Goal: Task Accomplishment & Management: Manage account settings

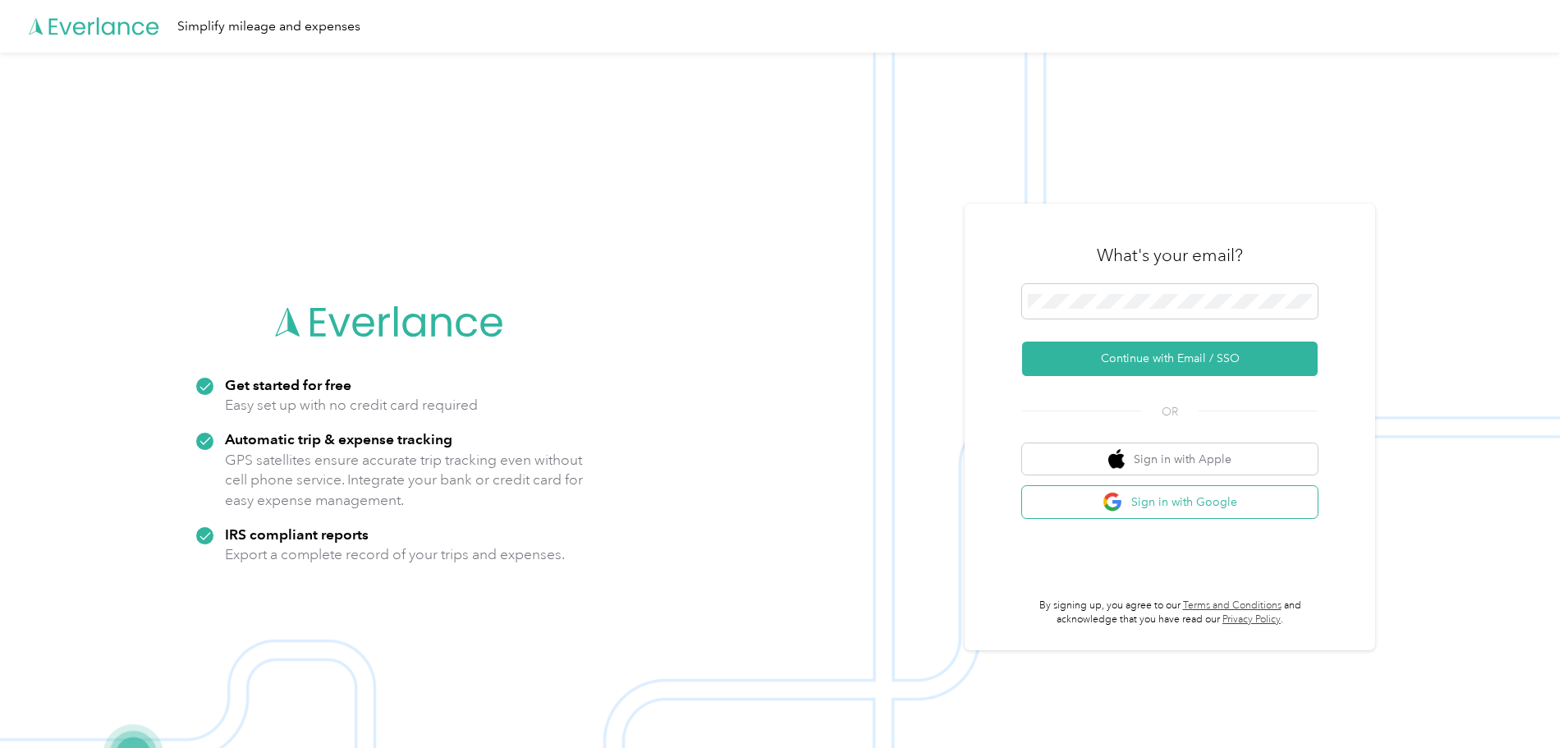
click at [777, 500] on button "Sign in with Google" at bounding box center [1169, 501] width 295 height 32
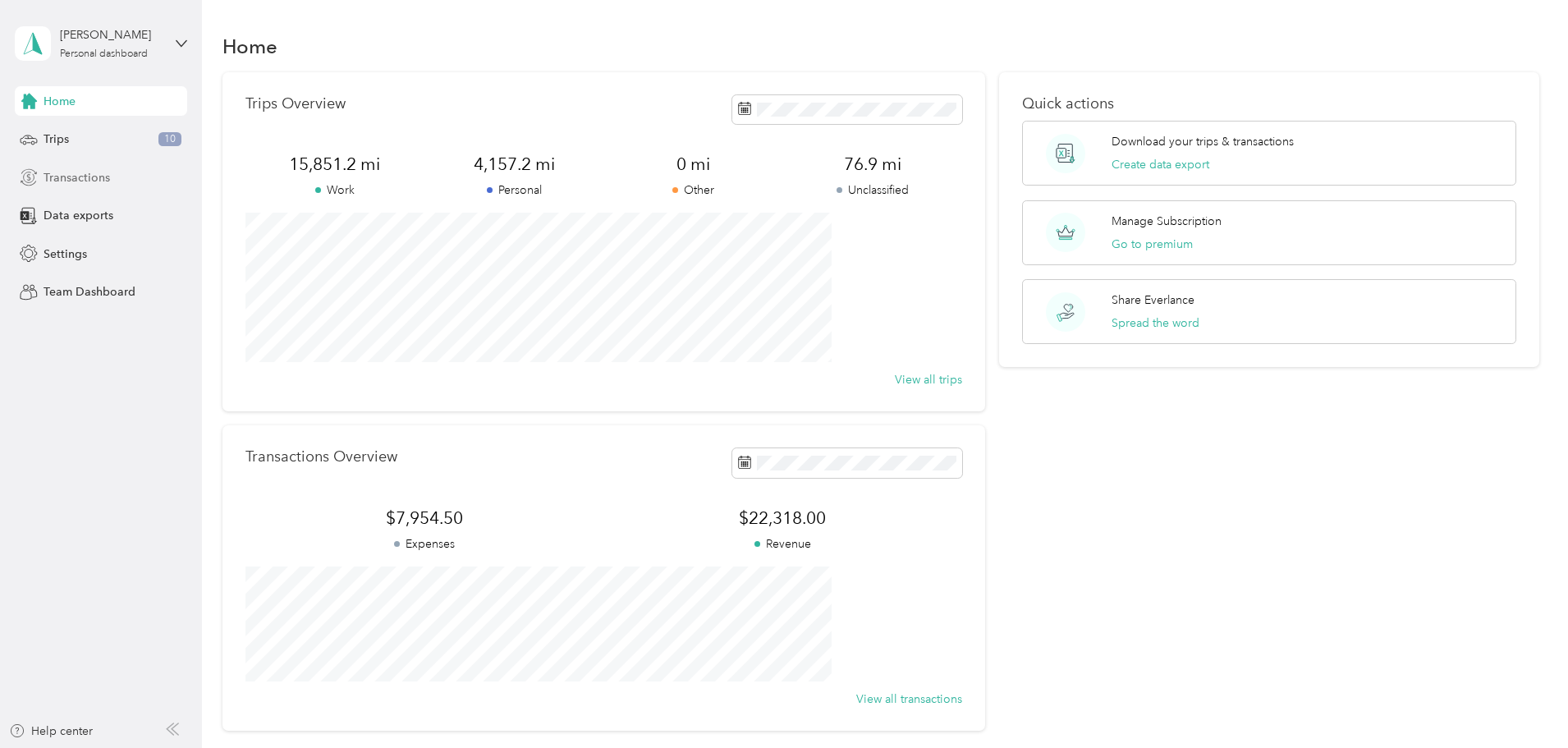
click at [82, 178] on span "Transactions" at bounding box center [76, 178] width 67 height 17
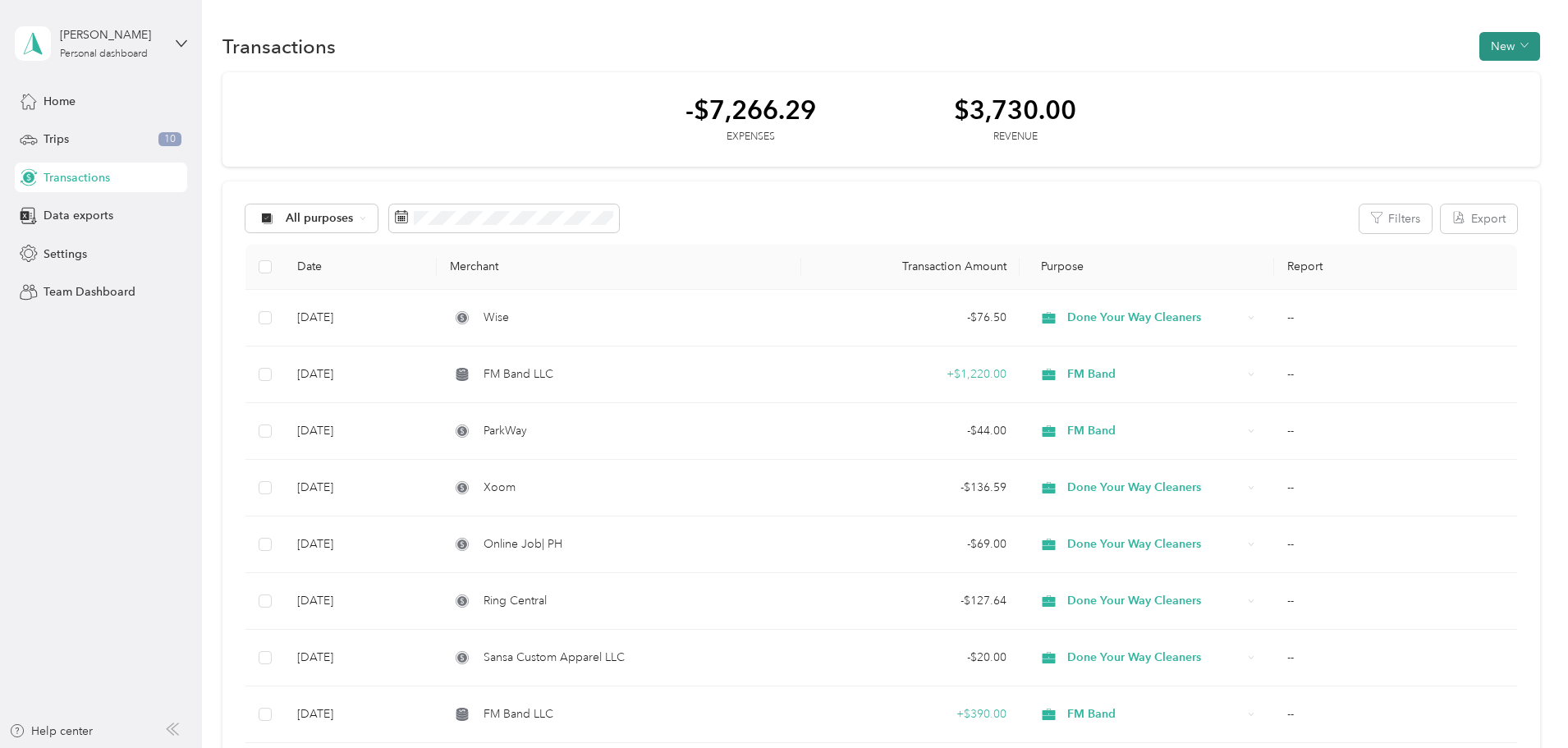
click at [777, 41] on button "New" at bounding box center [1509, 46] width 60 height 28
click at [777, 93] on li "Revenue" at bounding box center [1383, 105] width 85 height 28
click at [777, 110] on div "Revenue" at bounding box center [1383, 106] width 62 height 17
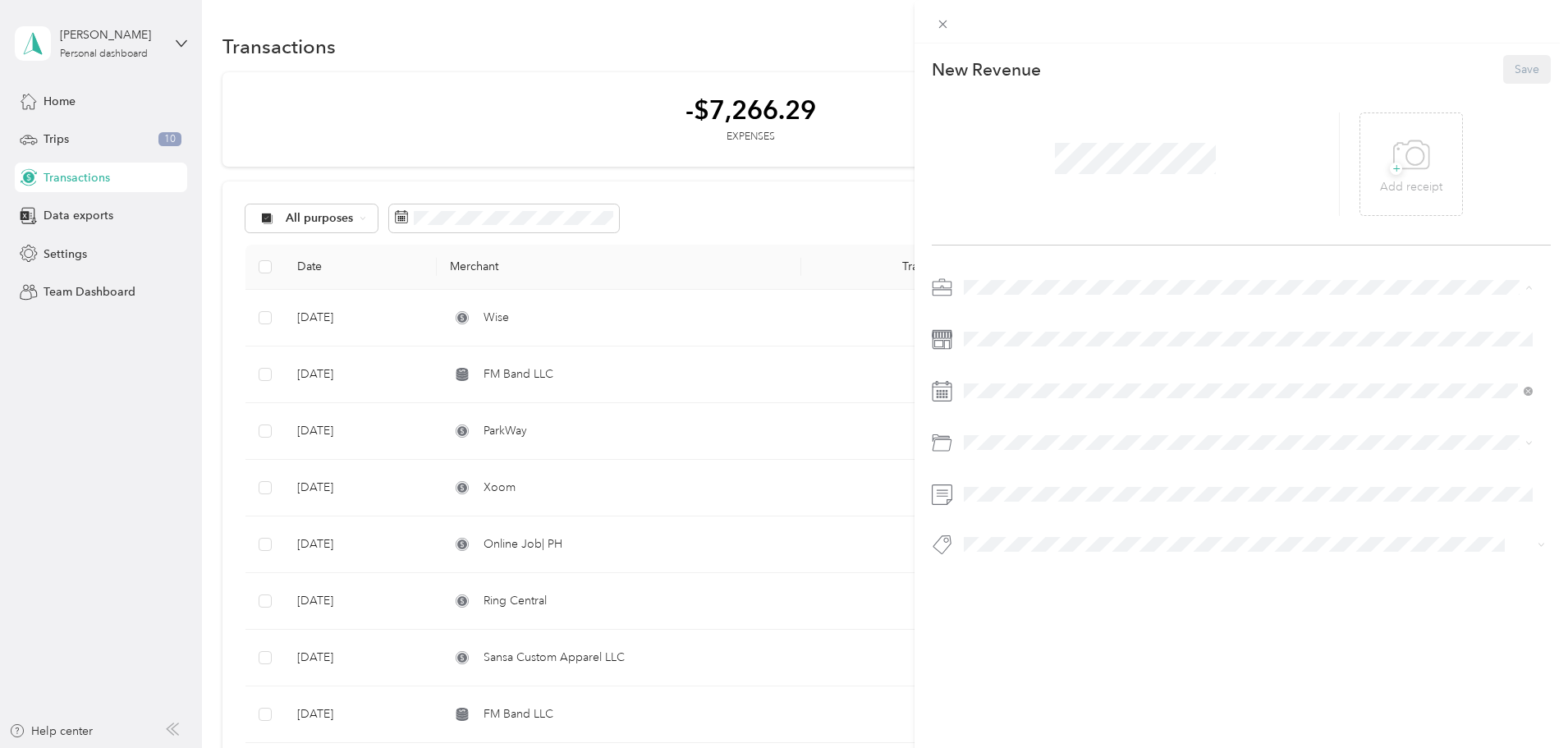
click at [777, 380] on li "FM Band" at bounding box center [1247, 373] width 580 height 28
click at [777, 450] on span at bounding box center [1254, 442] width 593 height 27
click at [777, 403] on span at bounding box center [1254, 390] width 593 height 27
click at [777, 165] on div "+ Add receipt" at bounding box center [1410, 164] width 104 height 104
click at [777, 156] on icon at bounding box center [1411, 155] width 37 height 45
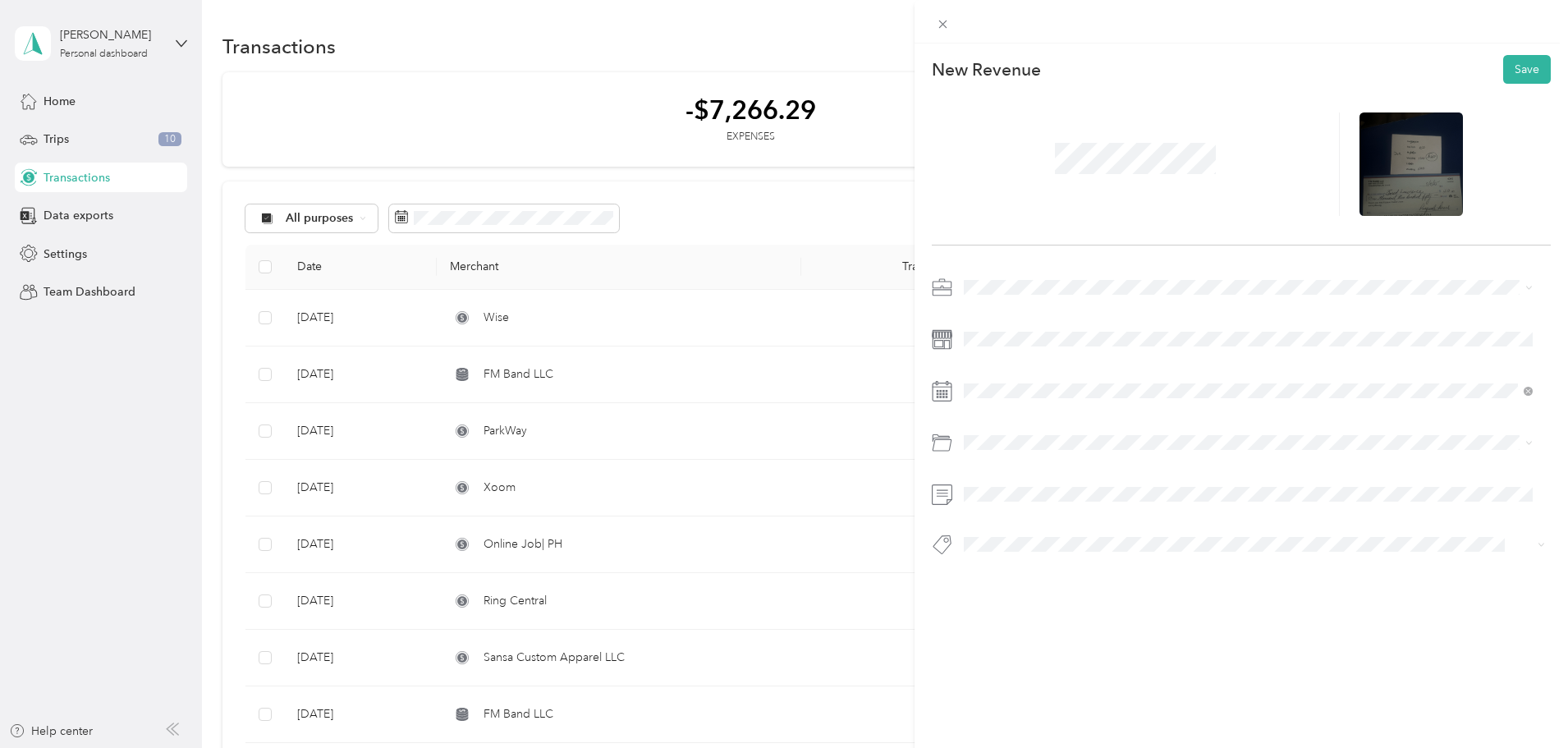
click at [777, 611] on div "New Revenue Save" at bounding box center [1241, 334] width 653 height 581
click at [777, 492] on span at bounding box center [1254, 494] width 593 height 27
click at [777, 594] on button "Add tag [DATE] [GEOGRAPHIC_DATA] $250" at bounding box center [1248, 592] width 253 height 28
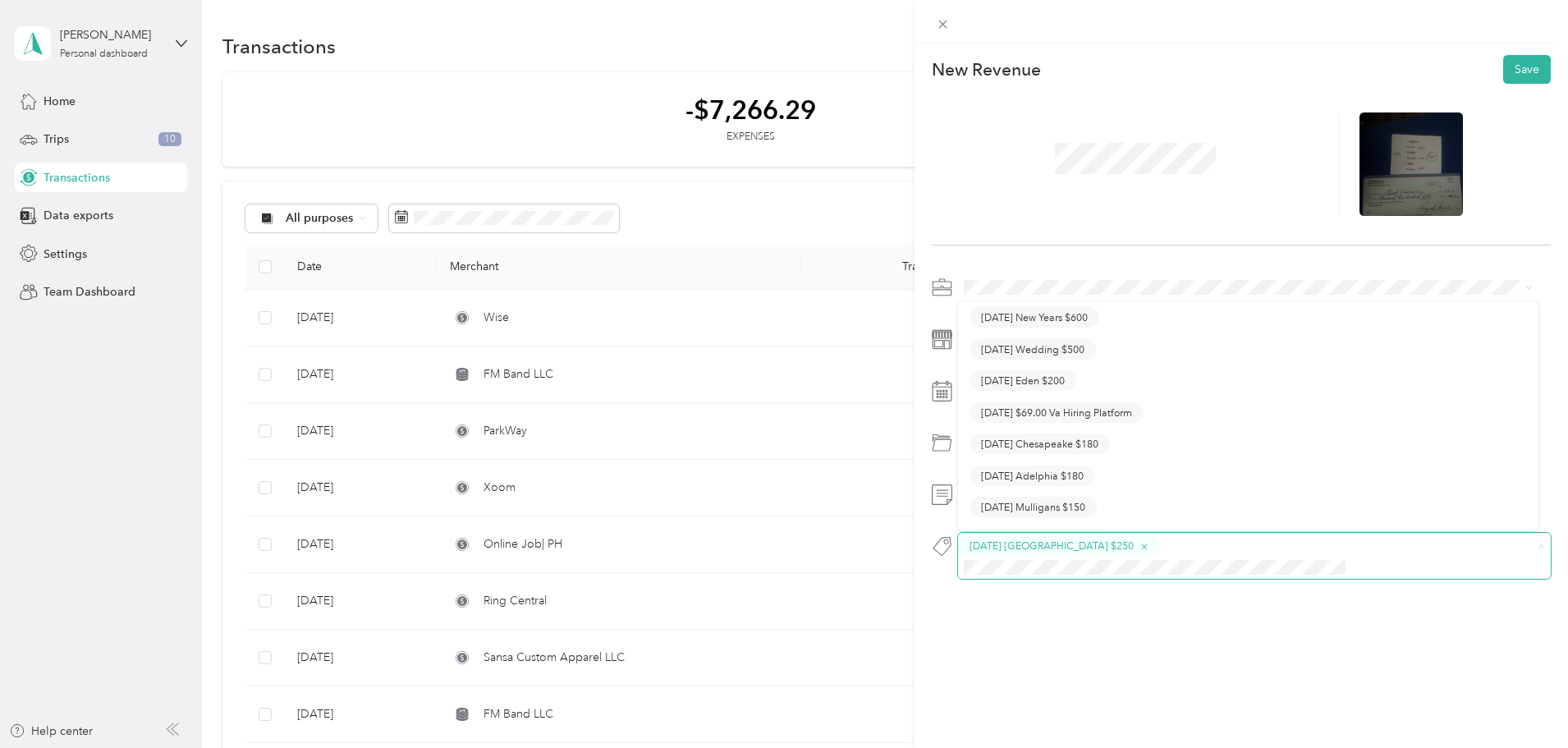
scroll to position [0, 9]
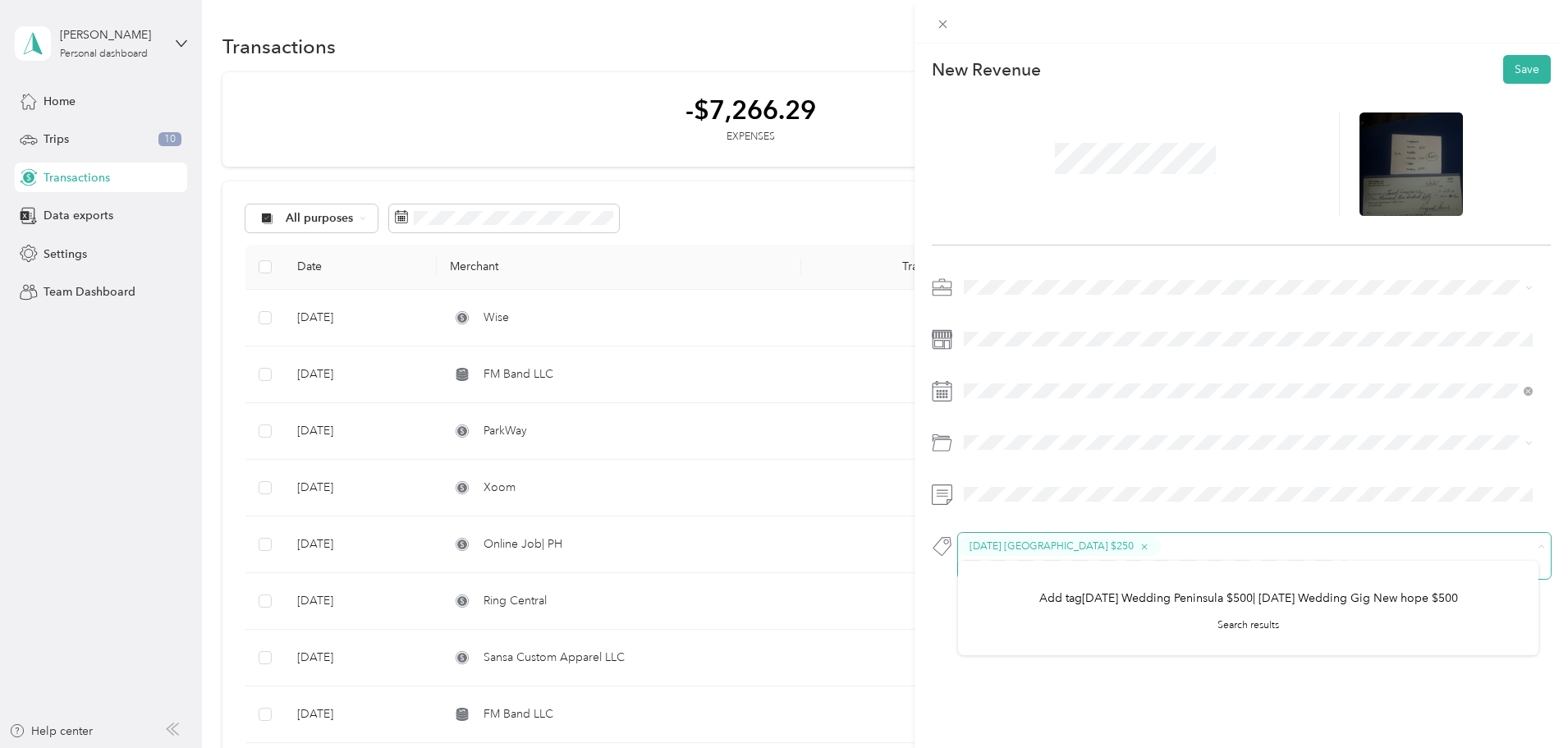
click at [777, 535] on span "[DATE] [GEOGRAPHIC_DATA] $250" at bounding box center [1254, 556] width 593 height 46
click at [777, 590] on button "Add tag [DATE] Wedding Peninsula $500" at bounding box center [1248, 598] width 236 height 28
click at [777, 532] on div "[DATE] [GEOGRAPHIC_DATA] $[PHONE_NUMBER][DATE] Wedding Peninsula $500" at bounding box center [1241, 432] width 619 height 316
click at [777, 558] on span "[DATE] [GEOGRAPHIC_DATA] $[PHONE_NUMBER][DATE] Wedding Peninsula $500" at bounding box center [1254, 556] width 593 height 46
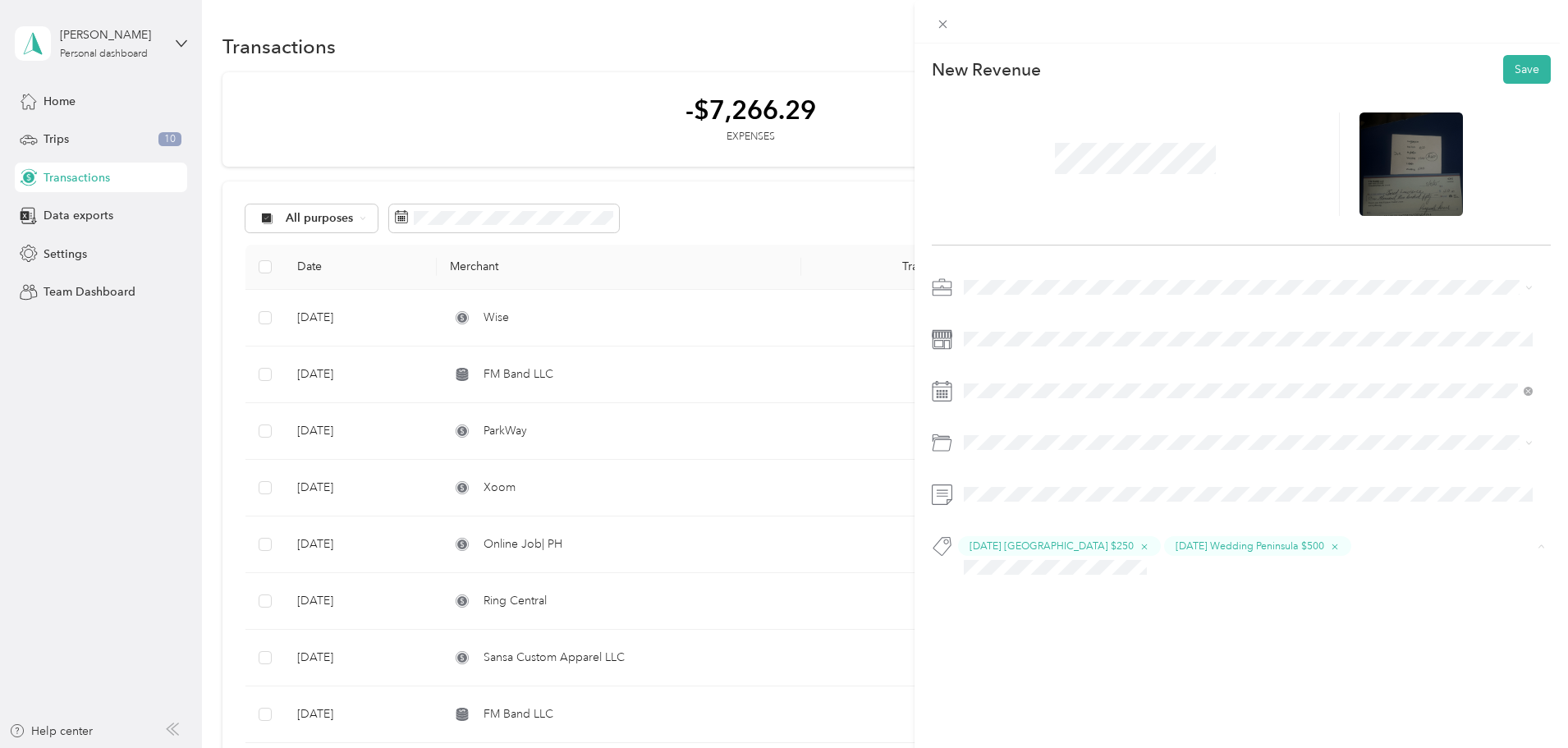
click at [777, 599] on button "Add tag [DATE] Wedding Gig New hope $500" at bounding box center [1247, 598] width 265 height 28
click at [777, 695] on div "This revenue cannot be edited because it is either under review, approved, or p…" at bounding box center [1241, 417] width 653 height 748
click at [777, 687] on div "This revenue cannot be edited because it is either under review, approved, or p…" at bounding box center [1241, 417] width 653 height 748
click at [777, 63] on button "Save" at bounding box center [1527, 69] width 48 height 28
